Goal: Information Seeking & Learning: Check status

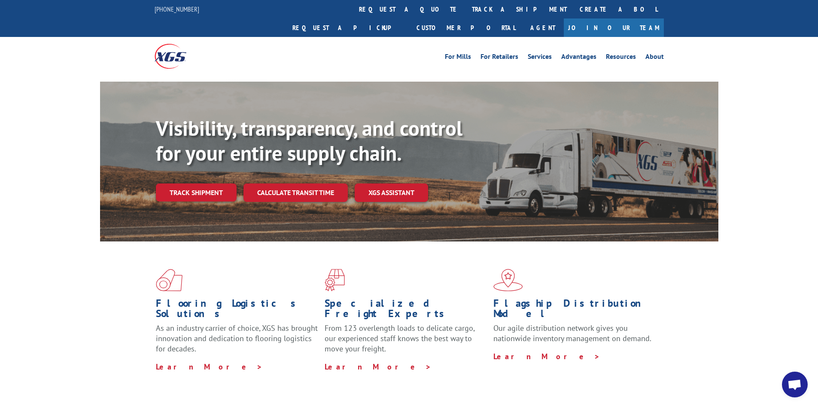
click at [466, 10] on link "track a shipment" at bounding box center [520, 9] width 108 height 18
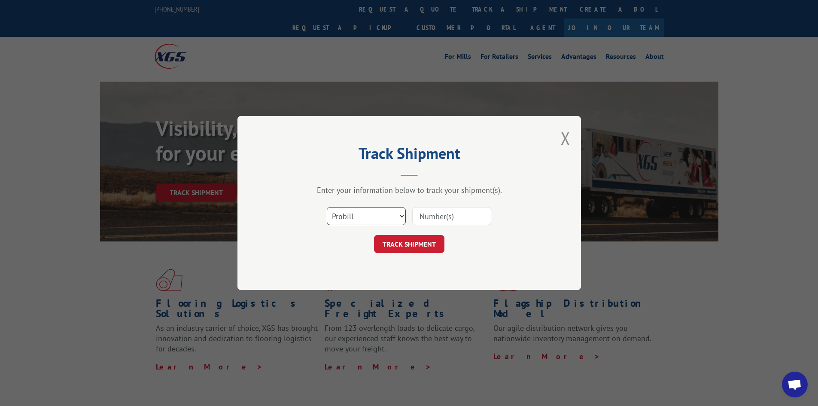
click at [391, 213] on select "Select category... Probill BOL PO" at bounding box center [366, 216] width 79 height 18
select select "bol"
click at [327, 207] on select "Select category... Probill BOL PO" at bounding box center [366, 216] width 79 height 18
click at [438, 217] on input at bounding box center [451, 216] width 79 height 18
paste input "5433277"
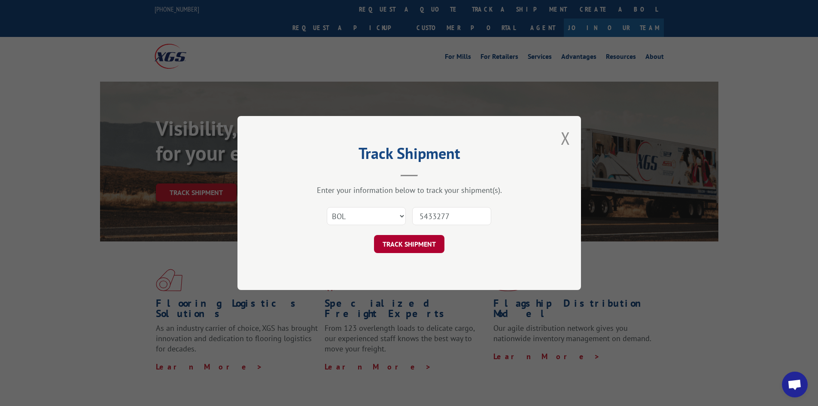
type input "5433277"
click at [412, 244] on button "TRACK SHIPMENT" at bounding box center [409, 244] width 70 height 18
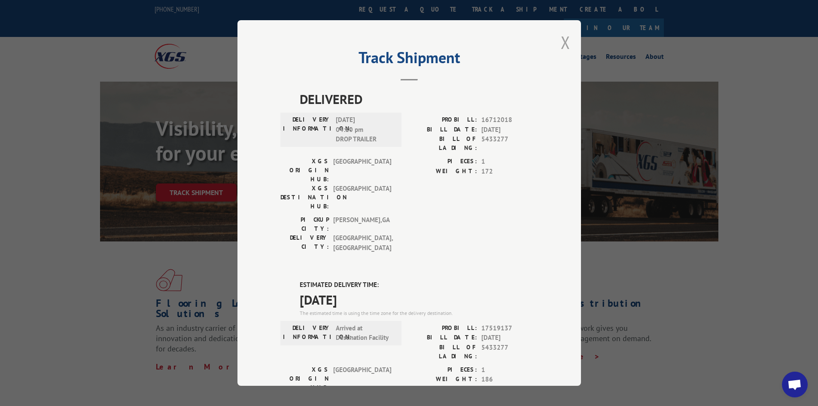
click at [562, 49] on button "Close modal" at bounding box center [565, 42] width 9 height 23
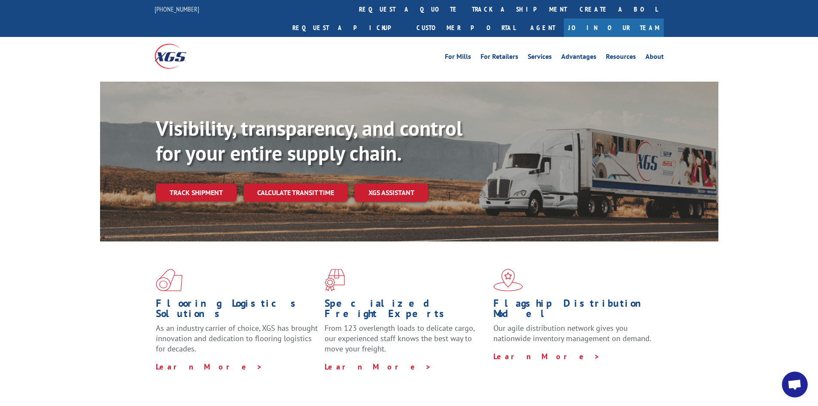
click at [466, 12] on link "track a shipment" at bounding box center [520, 9] width 108 height 18
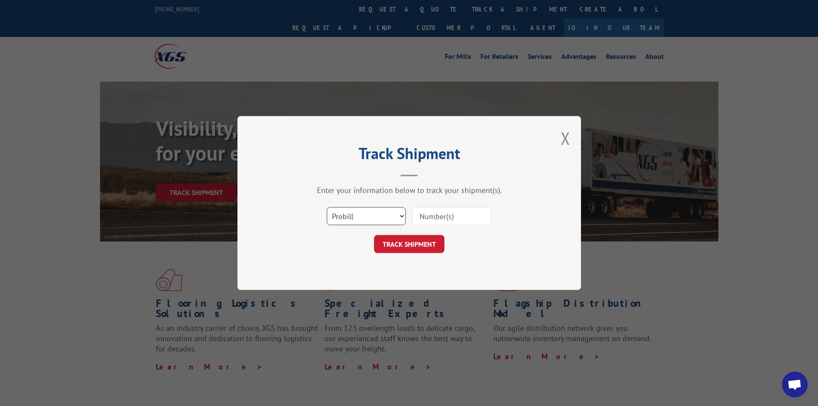
drag, startPoint x: 373, startPoint y: 214, endPoint x: 360, endPoint y: 223, distance: 16.6
click at [369, 215] on select "Select category... Probill BOL PO" at bounding box center [366, 216] width 79 height 18
select select "bol"
click at [327, 207] on select "Select category... Probill BOL PO" at bounding box center [366, 216] width 79 height 18
click at [443, 220] on input at bounding box center [451, 216] width 79 height 18
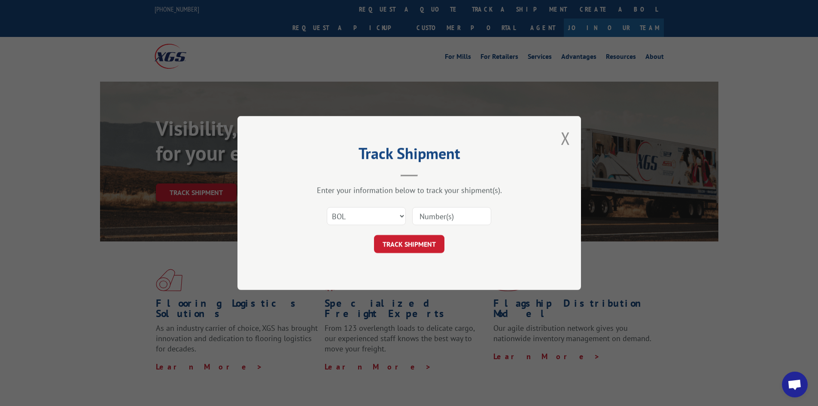
paste input "5433277"
type input "5433277"
click at [420, 241] on button "TRACK SHIPMENT" at bounding box center [409, 244] width 70 height 18
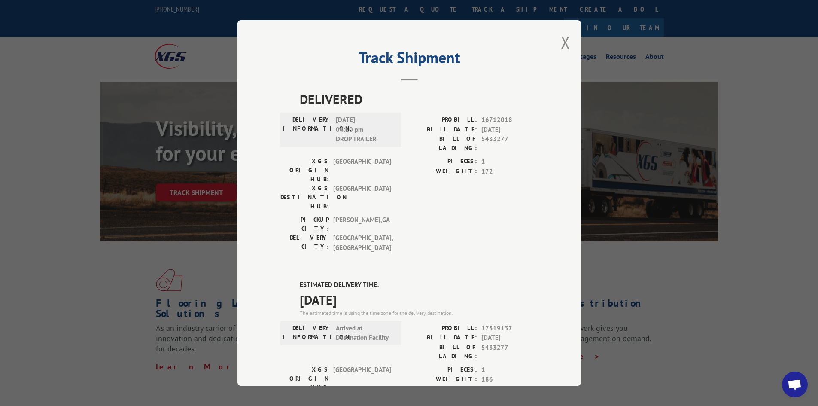
click at [561, 46] on button "Close modal" at bounding box center [565, 42] width 9 height 23
